Goal: Task Accomplishment & Management: Manage account settings

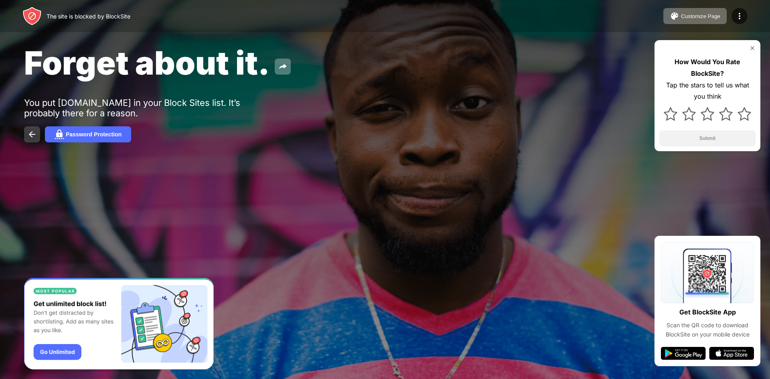
click at [30, 132] on img at bounding box center [32, 135] width 10 height 10
